Goal: Information Seeking & Learning: Learn about a topic

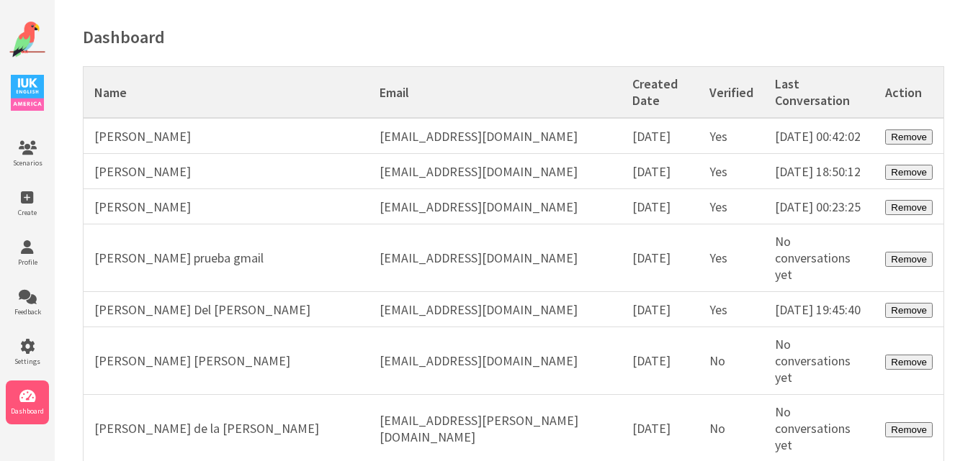
click at [32, 22] on img at bounding box center [27, 40] width 36 height 36
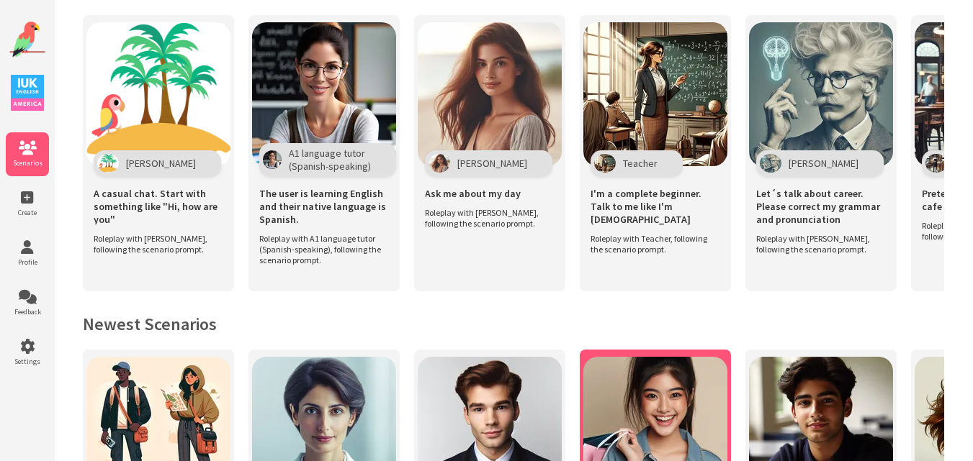
scroll to position [216, 0]
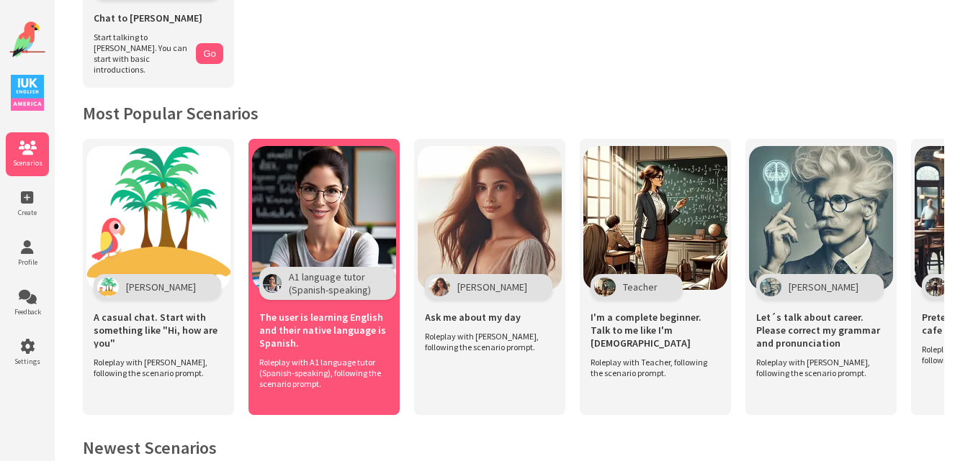
click at [336, 225] on img at bounding box center [324, 218] width 144 height 144
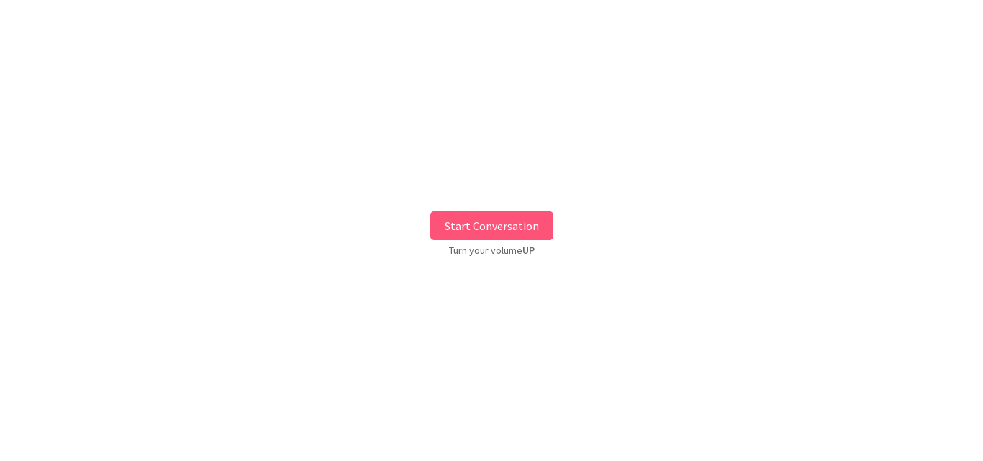
click at [486, 217] on button "Start Conversation" at bounding box center [491, 226] width 123 height 29
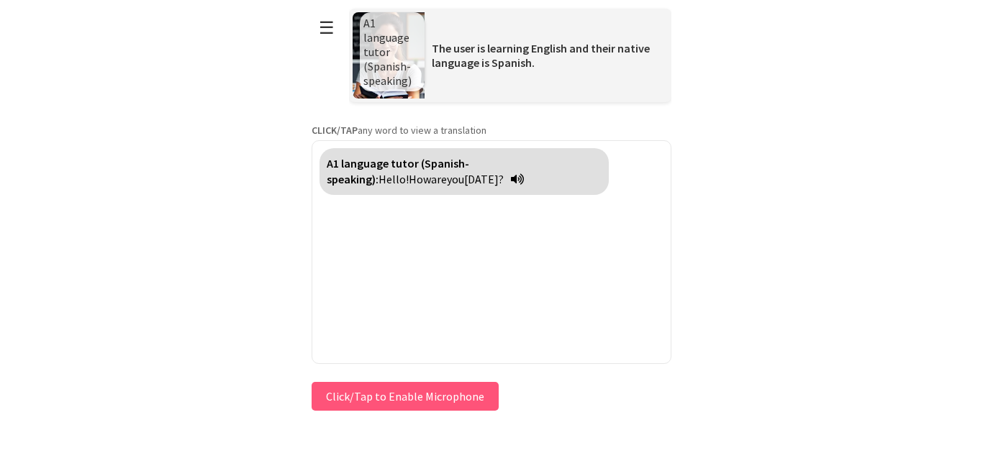
click at [389, 399] on div "Press & HOLD to speak Click/Tap to Enable Microphone ↶ Undo Save No voice detec…" at bounding box center [492, 397] width 360 height 36
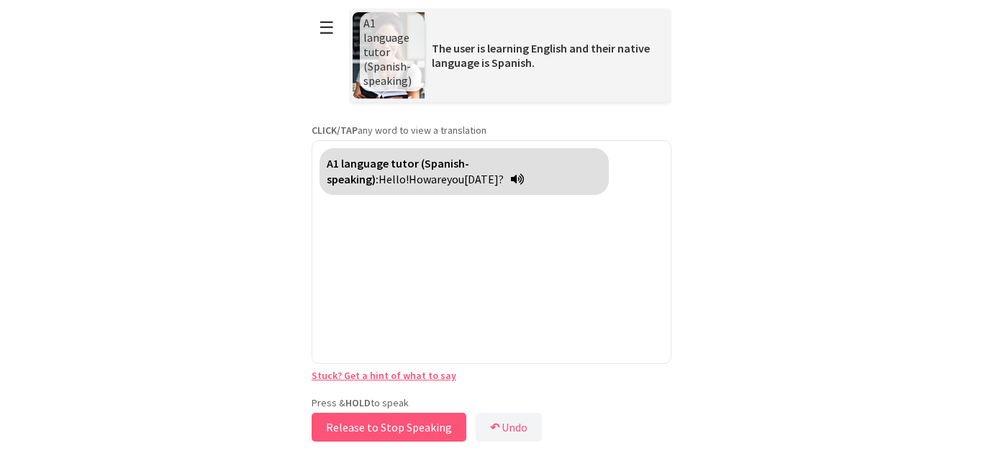
click at [392, 418] on button "Release to Stop Speaking" at bounding box center [389, 427] width 155 height 29
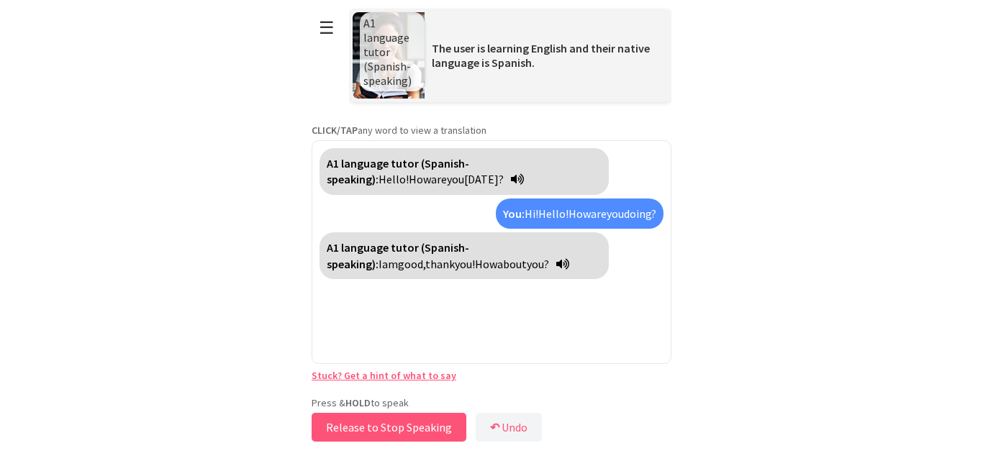
click at [383, 424] on button "Release to Stop Speaking" at bounding box center [389, 427] width 155 height 29
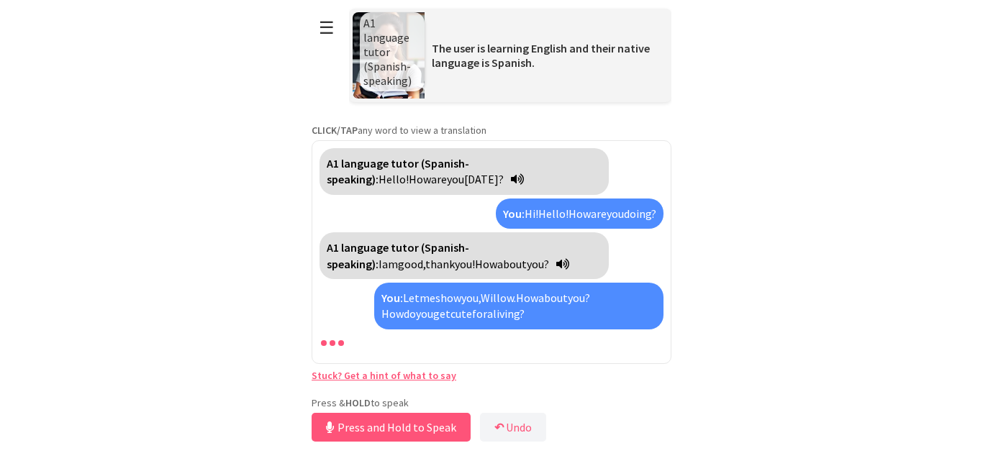
scroll to position [20, 0]
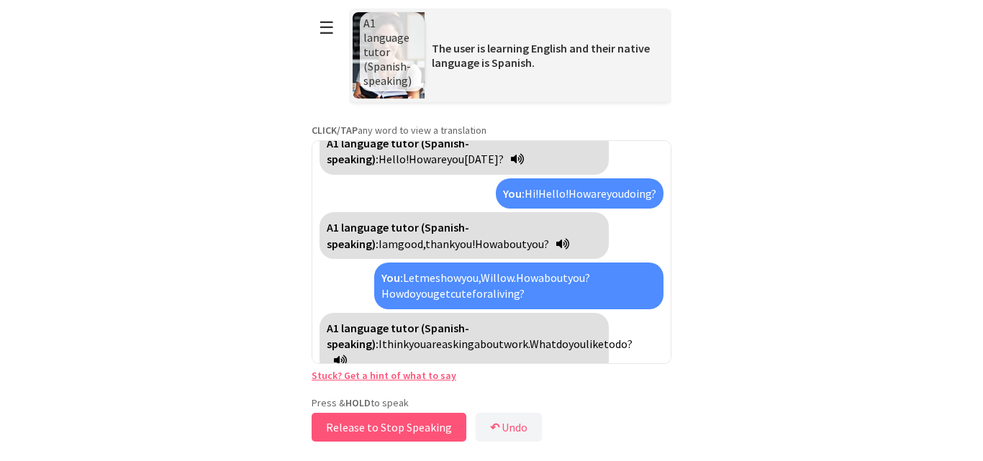
click at [369, 428] on button "Release to Stop Speaking" at bounding box center [389, 427] width 155 height 29
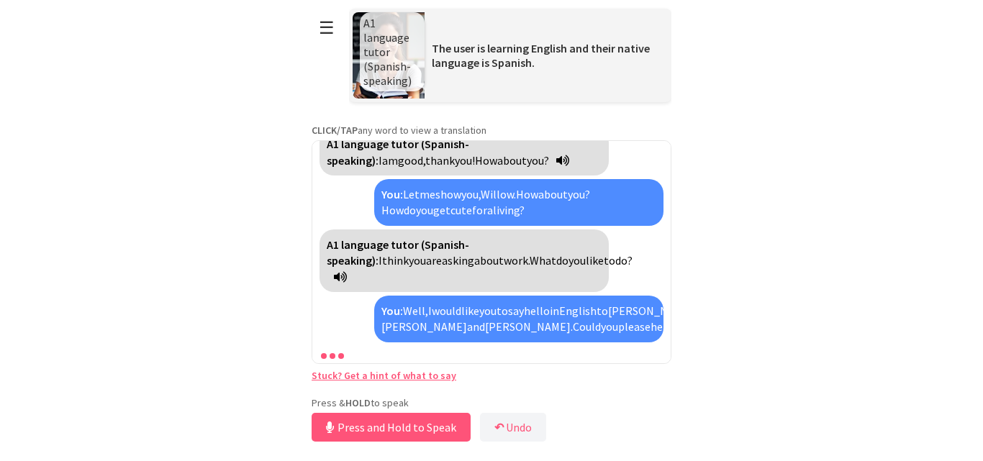
scroll to position [153, 0]
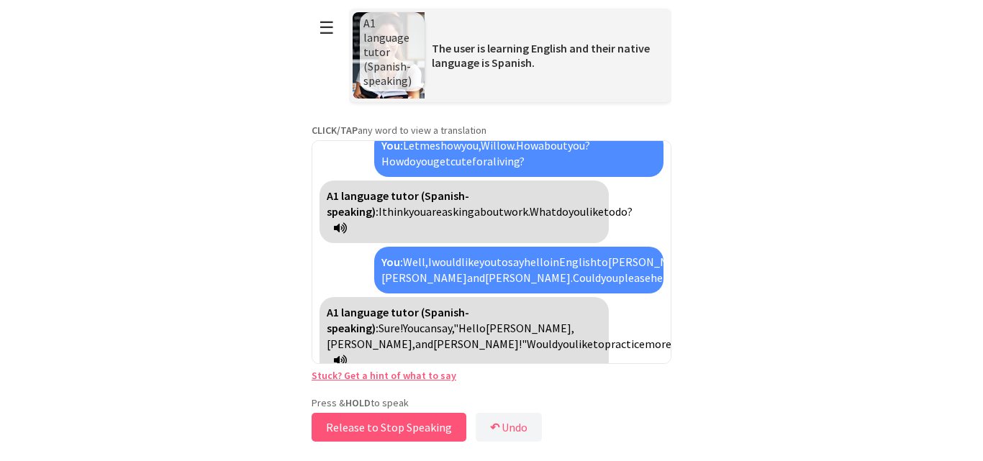
click at [369, 428] on button "Release to Stop Speaking" at bounding box center [389, 427] width 155 height 29
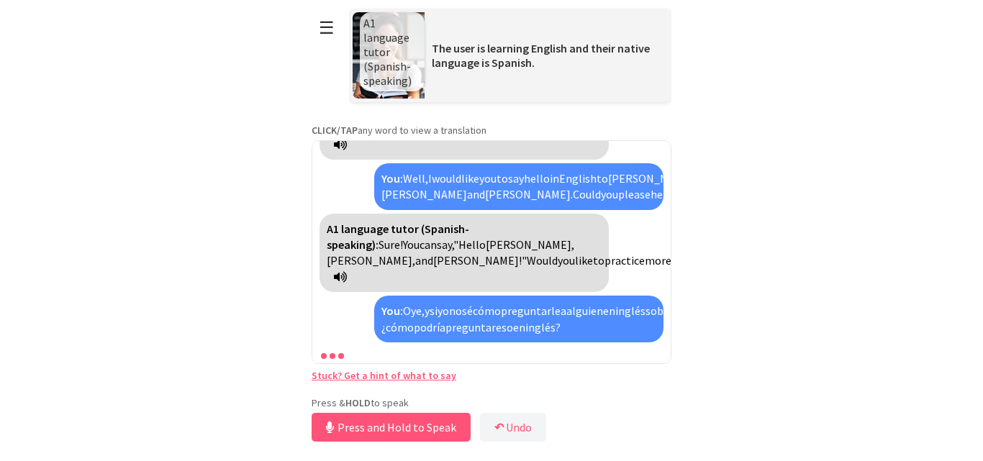
scroll to position [285, 0]
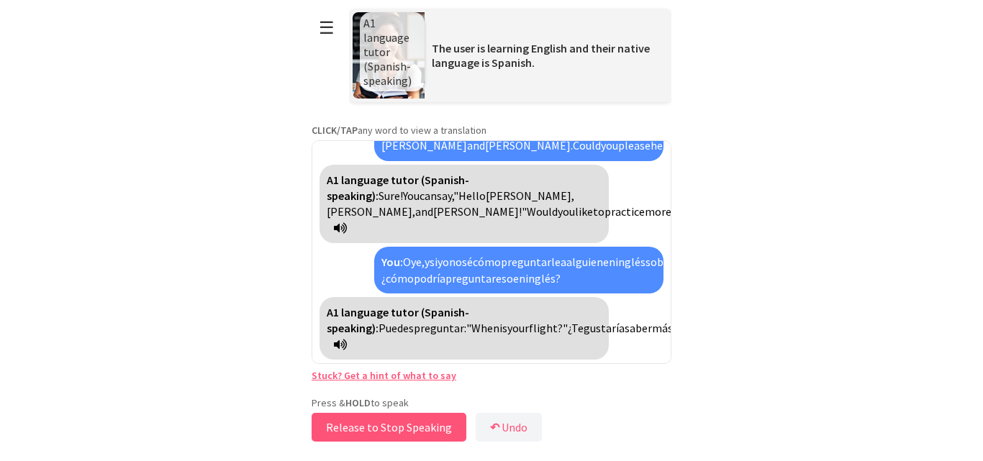
click at [369, 428] on button "Release to Stop Speaking" at bounding box center [389, 427] width 155 height 29
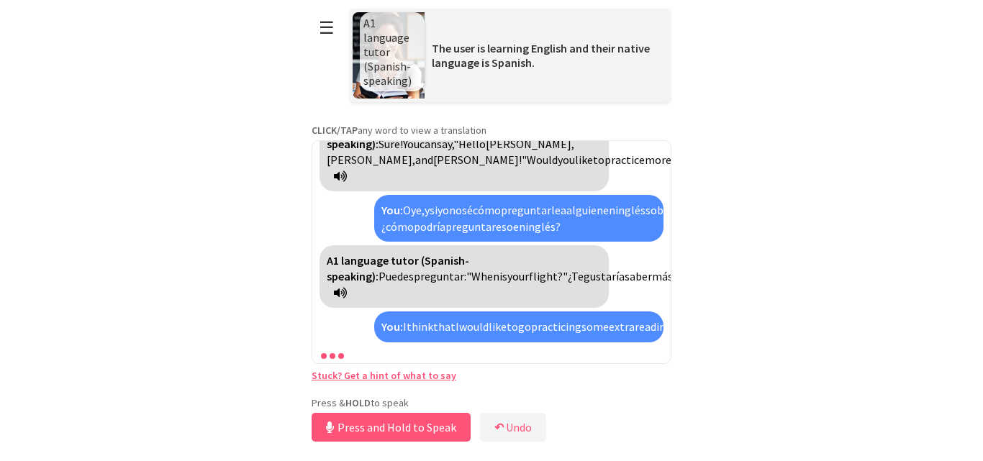
scroll to position [418, 0]
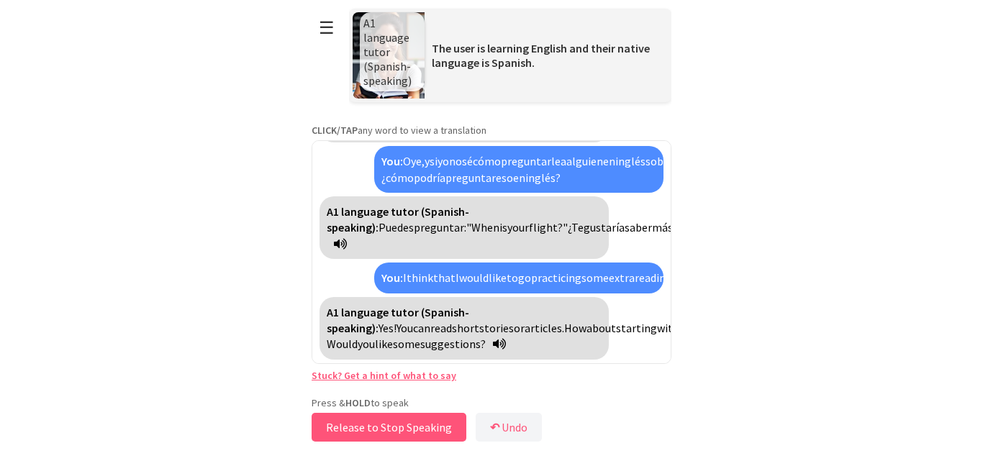
click at [386, 415] on button "Release to Stop Speaking" at bounding box center [389, 427] width 155 height 29
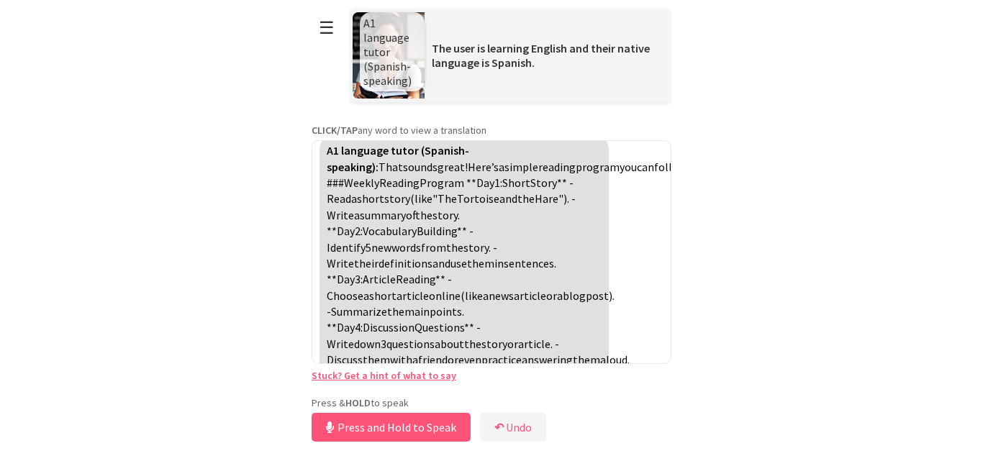
scroll to position [697, 0]
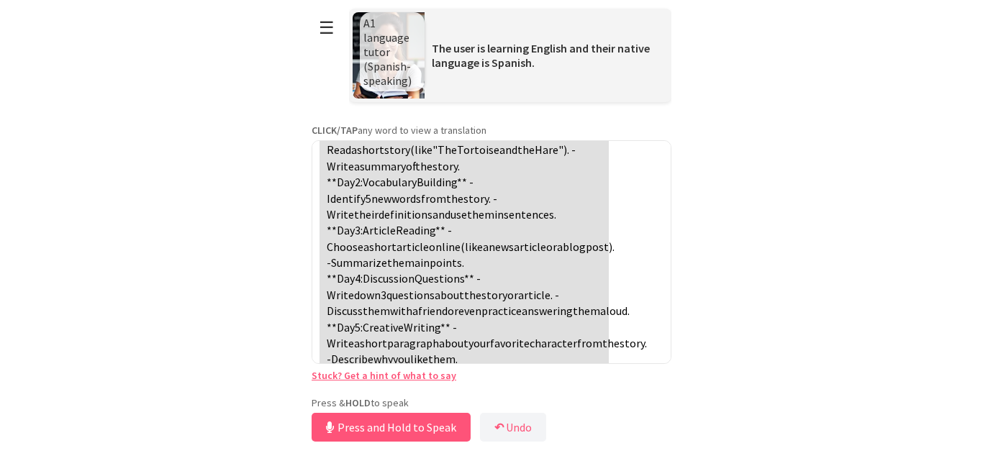
click at [419, 378] on link "Stuck? Get a hint of what to say" at bounding box center [384, 375] width 145 height 13
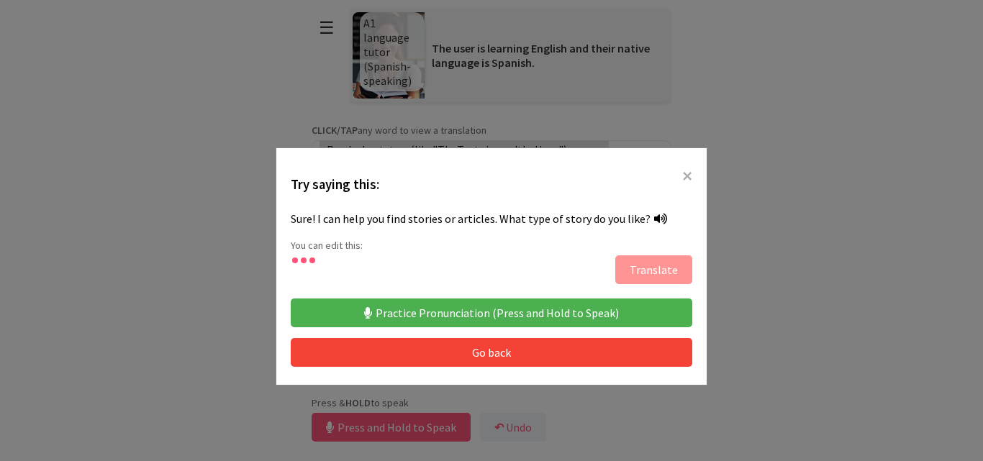
click at [423, 313] on button "Practice Pronunciation (Press and Hold to Speak)" at bounding box center [492, 313] width 402 height 29
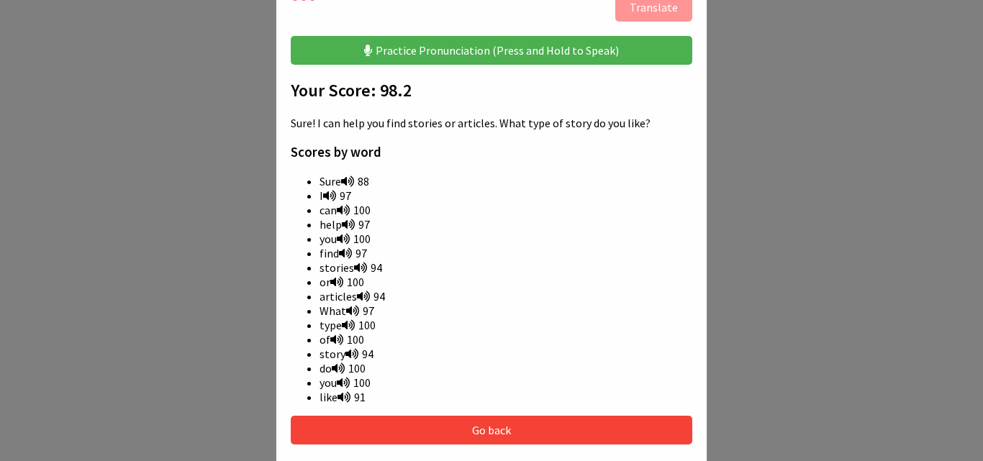
scroll to position [288, 0]
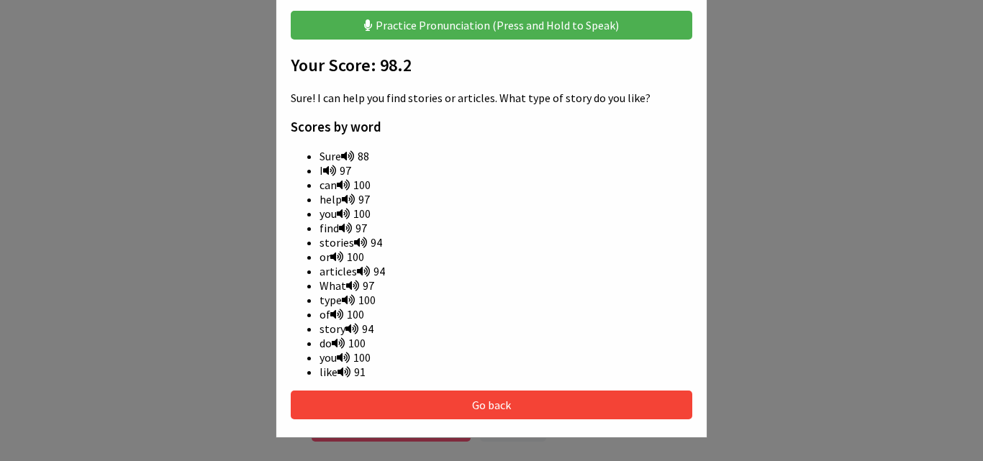
click at [342, 367] on icon at bounding box center [344, 372] width 13 height 12
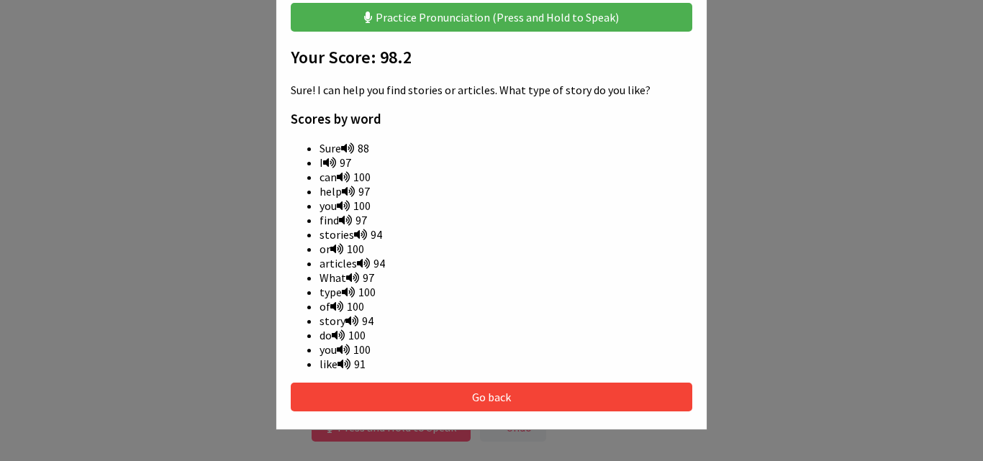
scroll to position [409, 0]
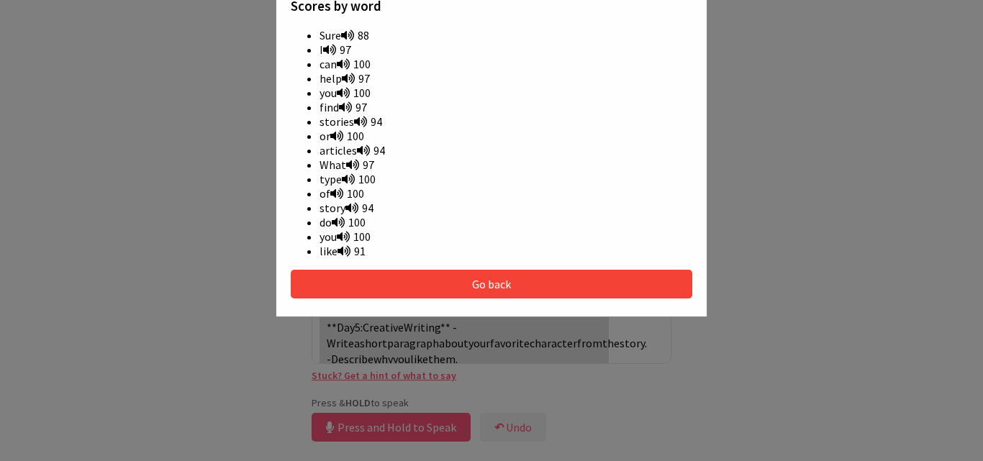
click at [595, 284] on button "Go back" at bounding box center [492, 284] width 402 height 29
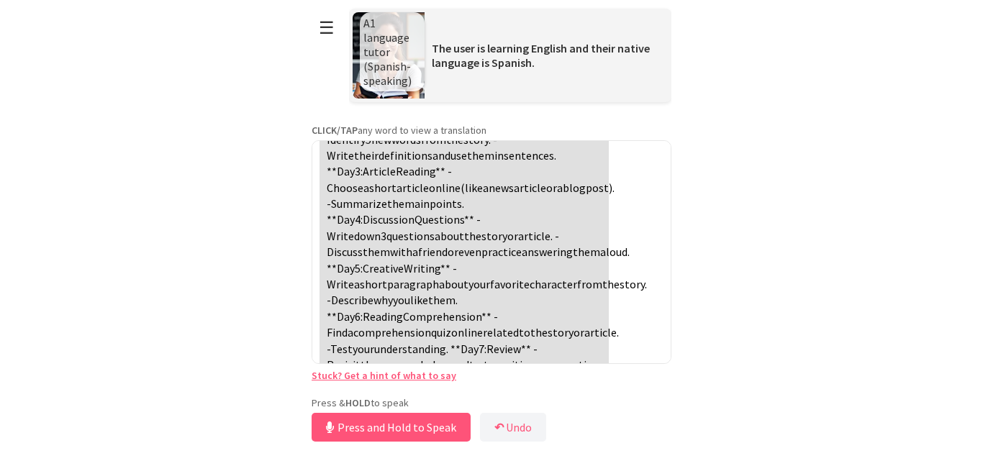
scroll to position [841, 0]
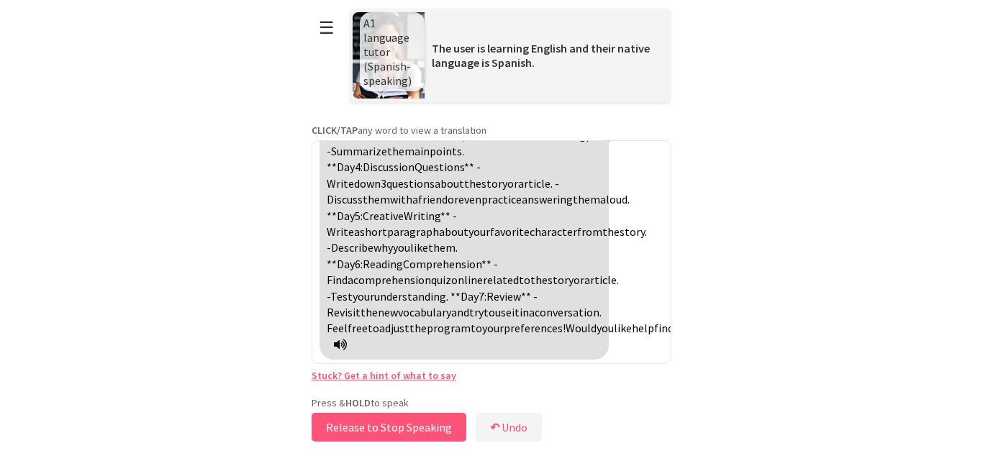
click at [387, 430] on button "Release to Stop Speaking" at bounding box center [389, 427] width 155 height 29
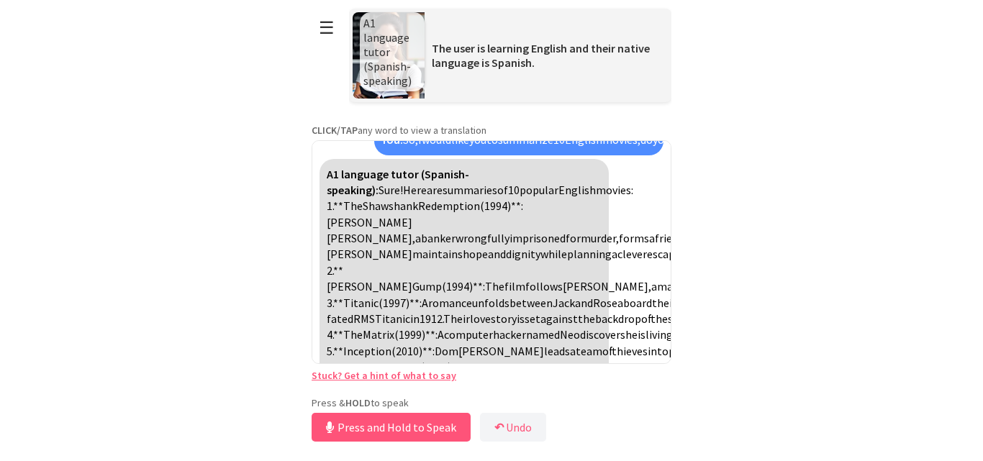
scroll to position [1082, 0]
